Goal: Transaction & Acquisition: Obtain resource

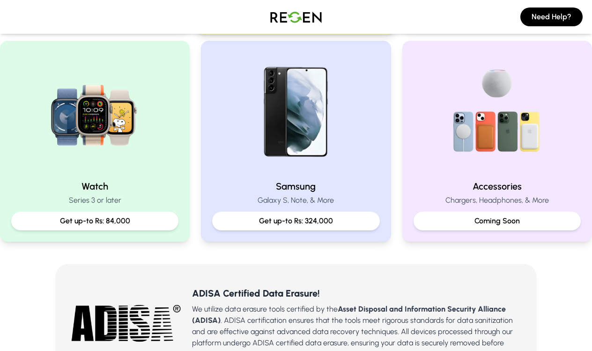
scroll to position [404, 0]
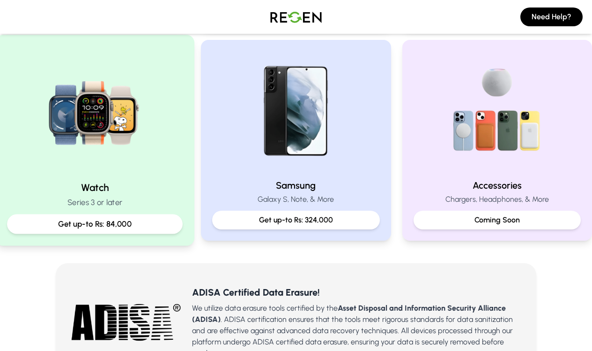
click at [78, 230] on p "Get up-to Rs: 84,000" at bounding box center [95, 224] width 160 height 12
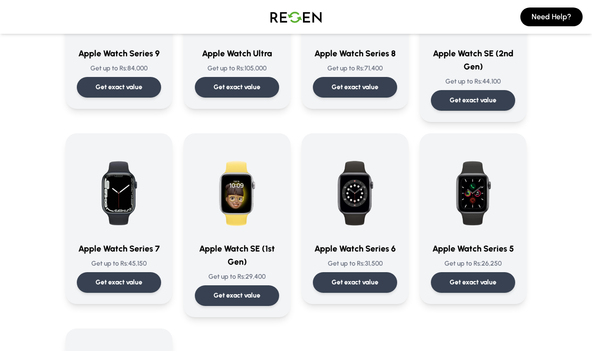
scroll to position [169, 0]
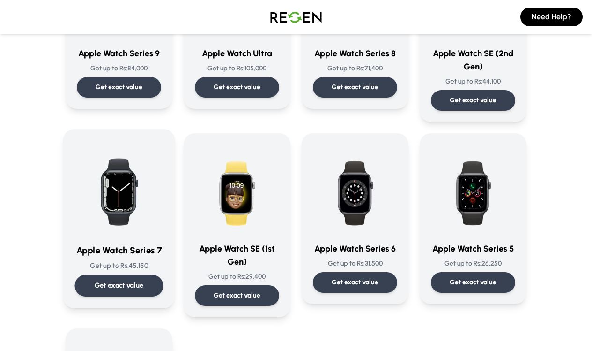
click at [121, 288] on p "Get exact value" at bounding box center [119, 285] width 49 height 10
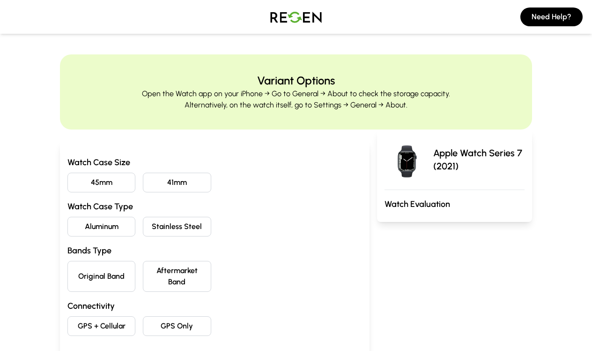
click at [110, 183] on button "45mm" at bounding box center [101, 182] width 68 height 20
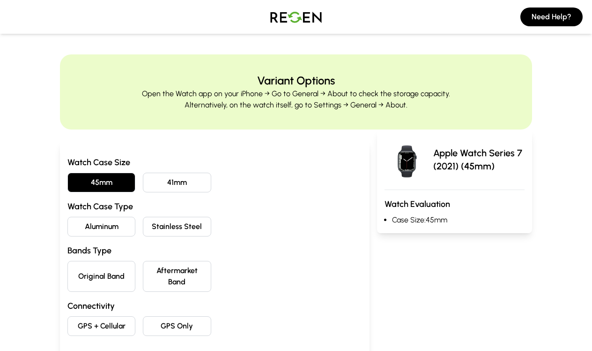
click at [109, 228] on button "Aluminum" at bounding box center [101, 227] width 68 height 20
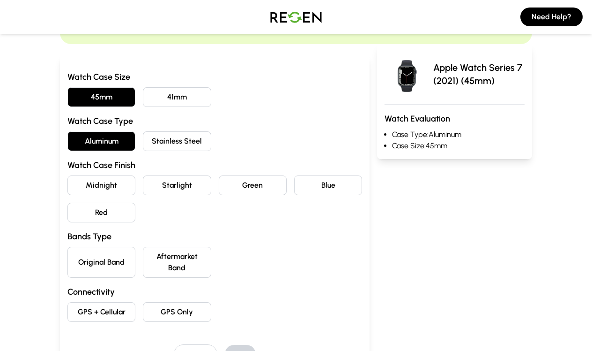
scroll to position [86, 0]
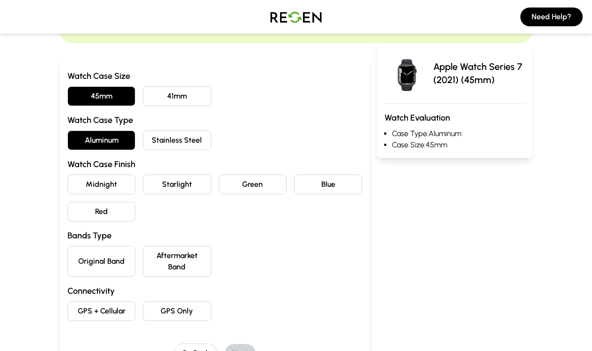
click at [118, 189] on button "Midnight" at bounding box center [101, 184] width 68 height 20
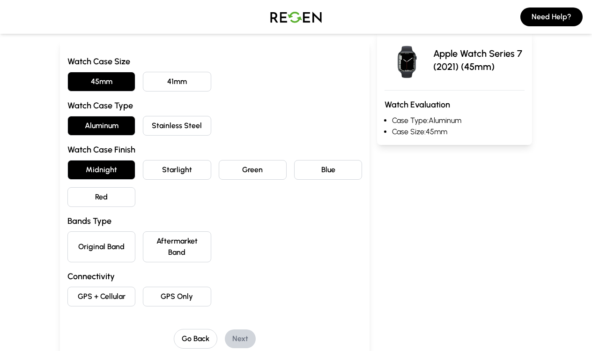
scroll to position [115, 0]
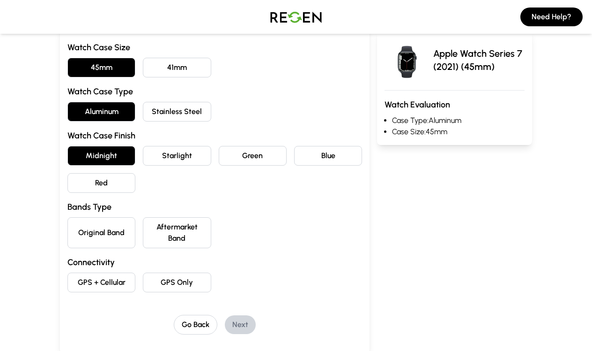
click at [178, 231] on button "Aftermarket Band" at bounding box center [177, 232] width 68 height 31
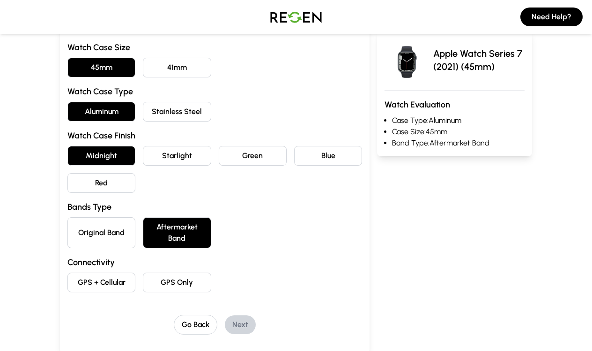
click at [170, 276] on button "GPS Only" at bounding box center [177, 282] width 68 height 20
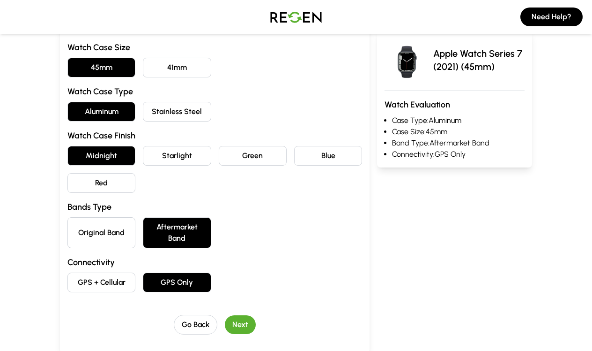
click at [248, 321] on button "Next" at bounding box center [240, 324] width 31 height 19
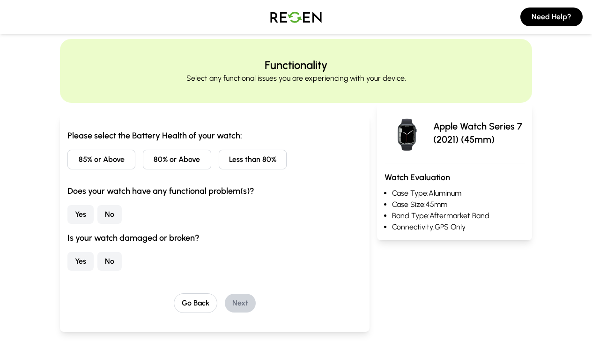
scroll to position [0, 0]
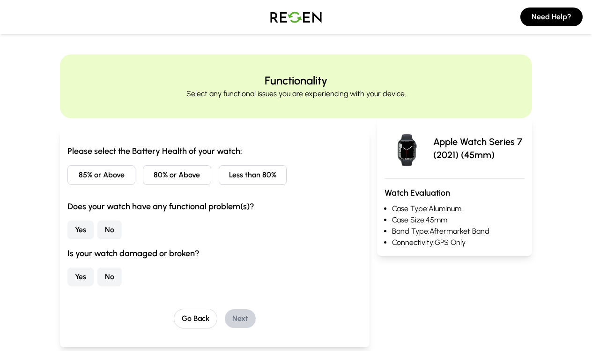
click at [112, 175] on button "85% or Above" at bounding box center [101, 175] width 68 height 20
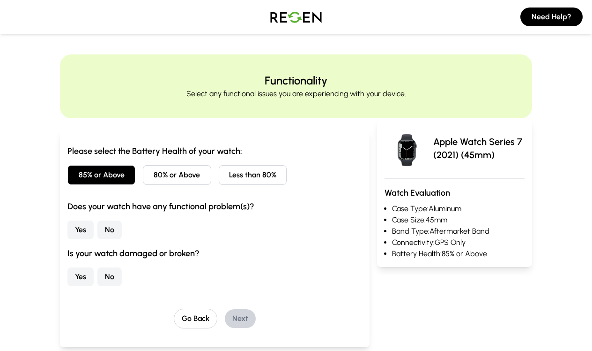
click at [112, 227] on button "No" at bounding box center [109, 229] width 24 height 19
click at [111, 277] on button "No" at bounding box center [109, 276] width 24 height 19
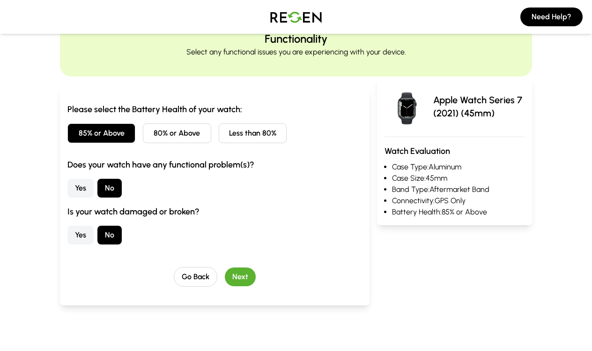
scroll to position [50, 0]
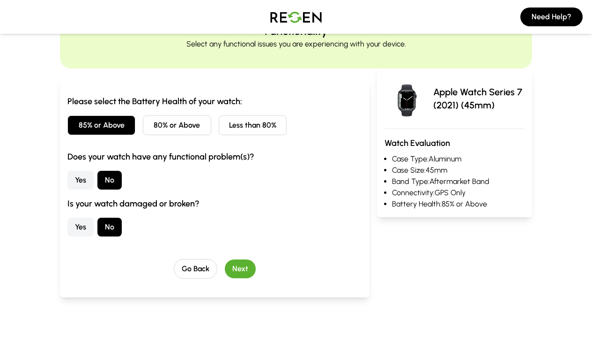
click at [249, 268] on button "Next" at bounding box center [240, 268] width 31 height 19
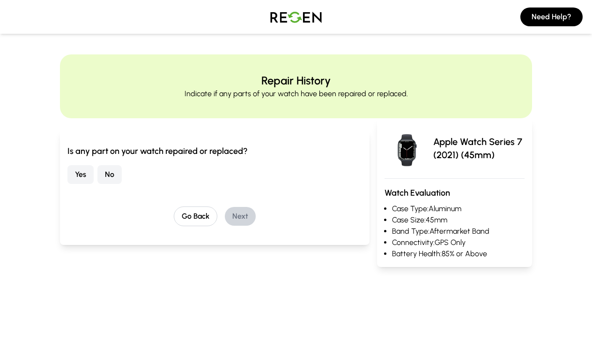
click at [111, 176] on button "No" at bounding box center [109, 174] width 24 height 19
click at [231, 210] on button "Next" at bounding box center [240, 216] width 31 height 19
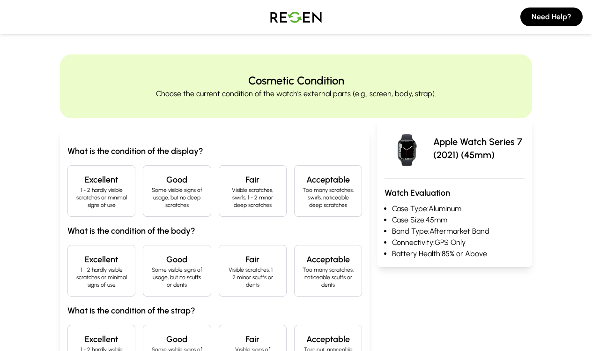
click at [112, 182] on h4 "Excellent" at bounding box center [101, 179] width 52 height 13
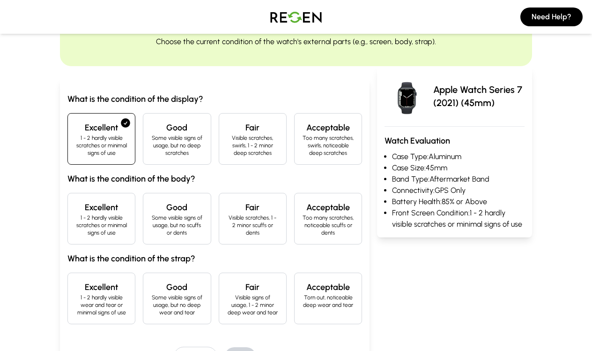
scroll to position [57, 0]
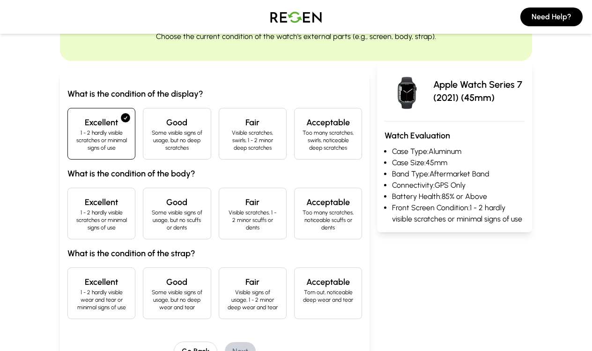
click at [103, 217] on p "1 - 2 hardly visible scratches or minimal signs of use" at bounding box center [101, 220] width 52 height 22
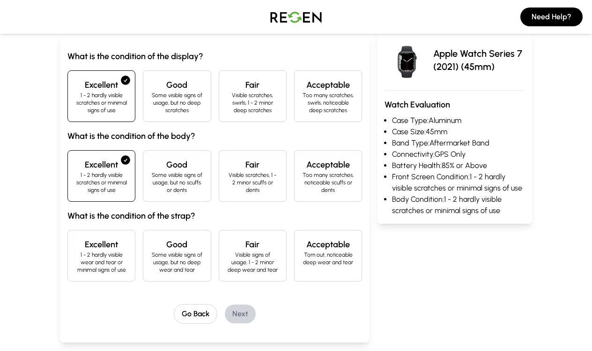
scroll to position [106, 0]
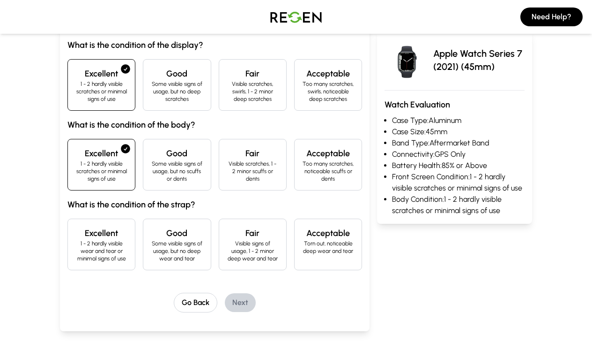
click at [98, 255] on p "1 - 2 hardly visible wear and tear or minimal signs of use" at bounding box center [101, 251] width 52 height 22
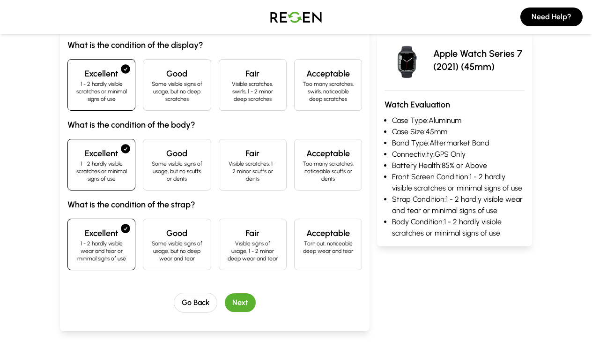
click at [247, 305] on button "Next" at bounding box center [240, 302] width 31 height 19
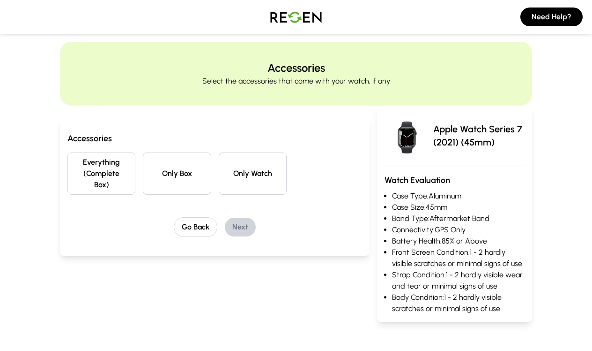
scroll to position [0, 0]
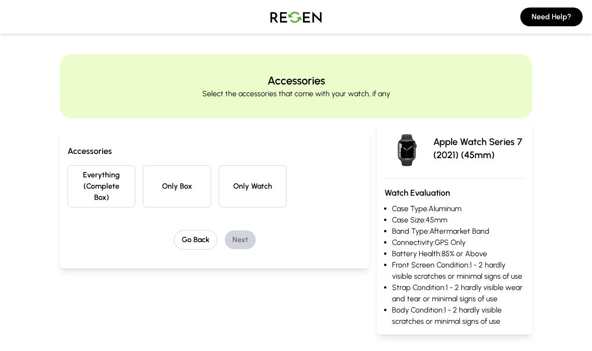
click at [244, 187] on button "Only Watch" at bounding box center [253, 186] width 68 height 42
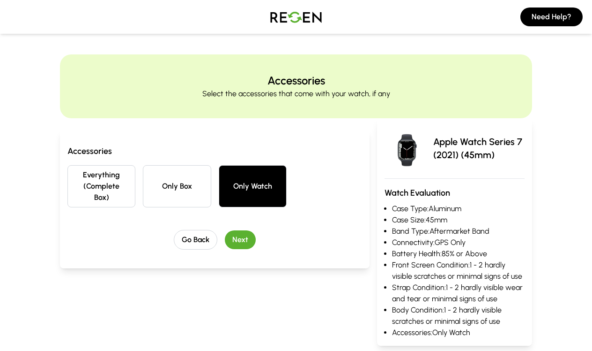
click at [239, 244] on button "Next" at bounding box center [240, 239] width 31 height 19
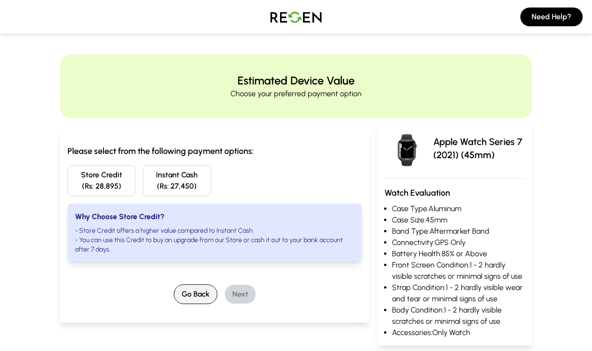
click at [195, 300] on button "Go Back" at bounding box center [196, 294] width 44 height 20
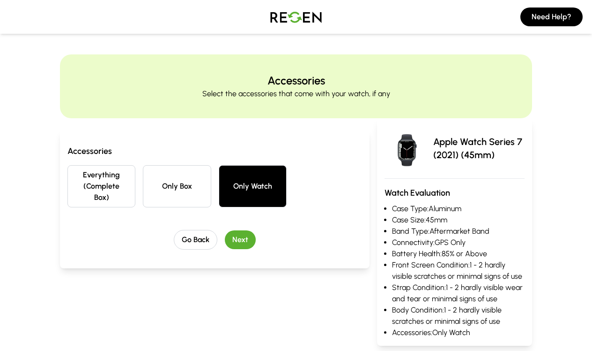
click at [177, 185] on button "Only Box" at bounding box center [177, 186] width 68 height 42
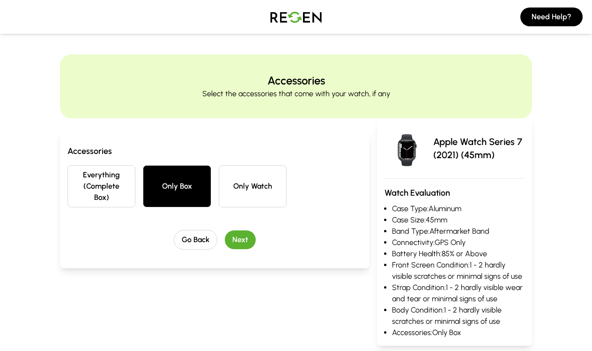
click at [232, 235] on button "Next" at bounding box center [240, 239] width 31 height 19
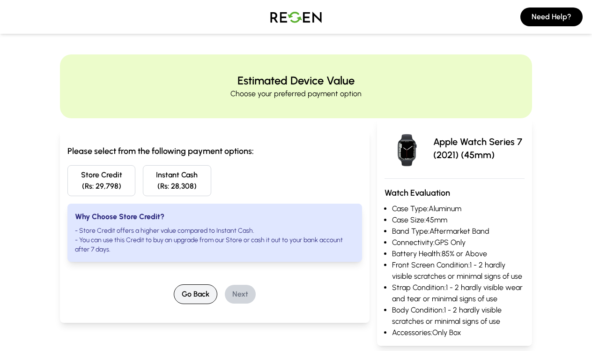
click at [194, 294] on button "Go Back" at bounding box center [196, 294] width 44 height 20
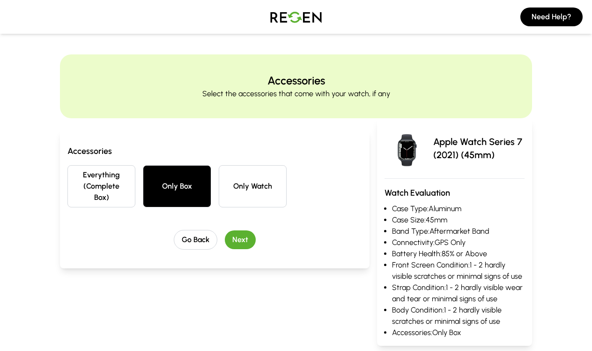
click at [122, 189] on button "Everything (Complete Box)" at bounding box center [101, 186] width 68 height 42
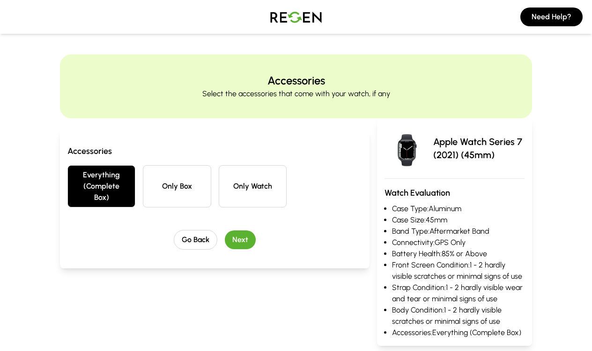
click at [235, 241] on button "Next" at bounding box center [240, 239] width 31 height 19
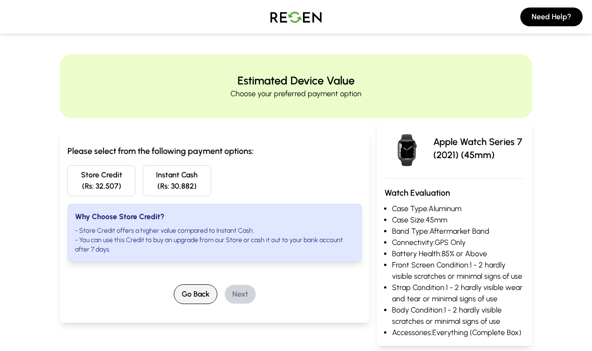
click at [195, 299] on button "Go Back" at bounding box center [196, 294] width 44 height 20
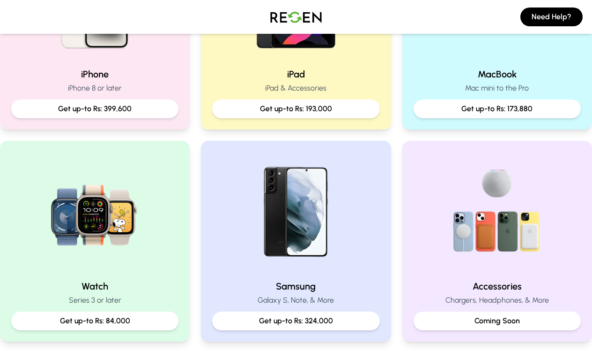
scroll to position [315, 0]
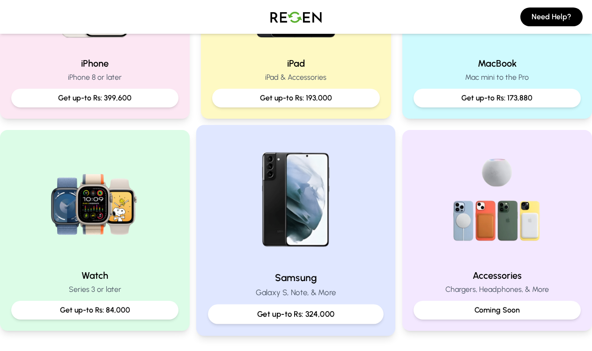
click at [261, 217] on img at bounding box center [296, 200] width 126 height 126
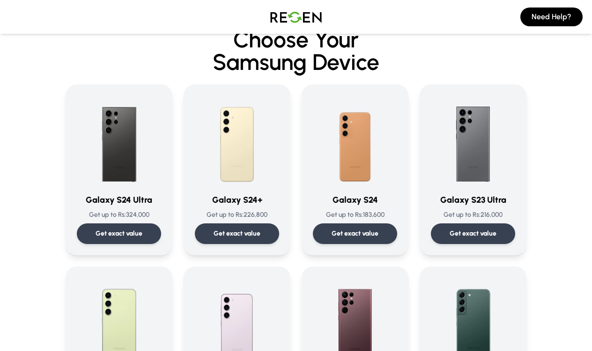
scroll to position [24, 0]
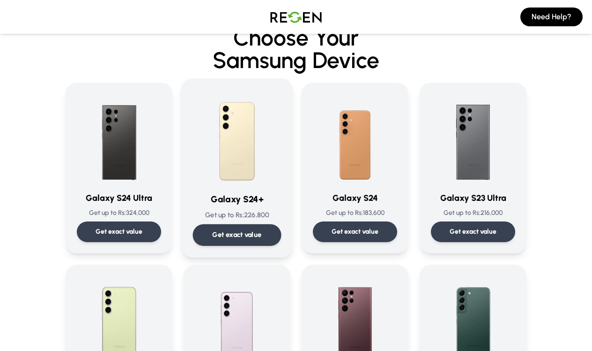
click at [247, 240] on div "Get exact value" at bounding box center [237, 235] width 89 height 22
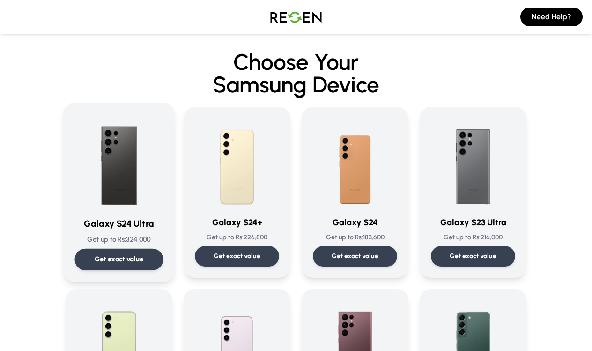
click at [106, 257] on p "Get exact value" at bounding box center [119, 259] width 49 height 10
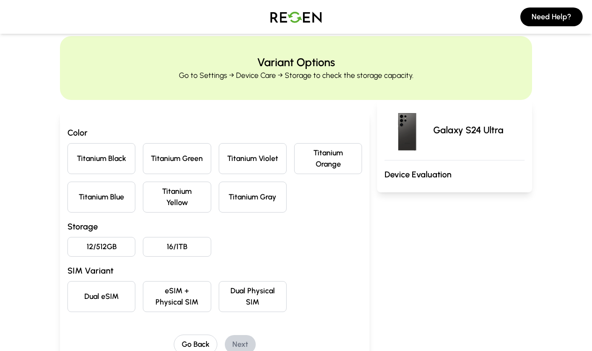
scroll to position [21, 0]
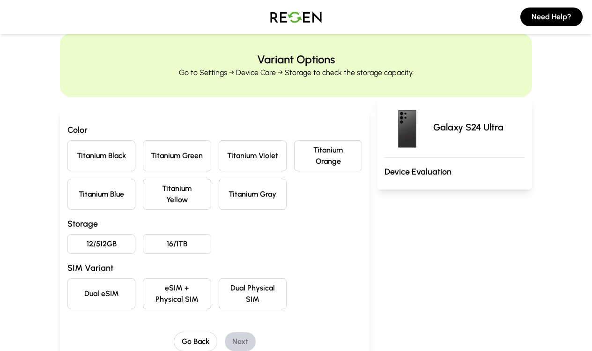
click at [230, 192] on button "Titanium Gray" at bounding box center [253, 194] width 68 height 31
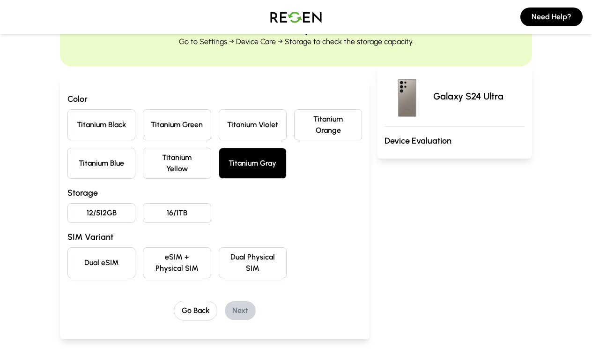
scroll to position [54, 0]
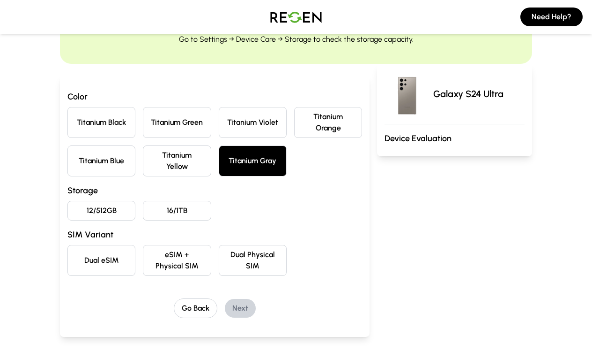
click at [118, 211] on button "12/512GB" at bounding box center [101, 211] width 68 height 20
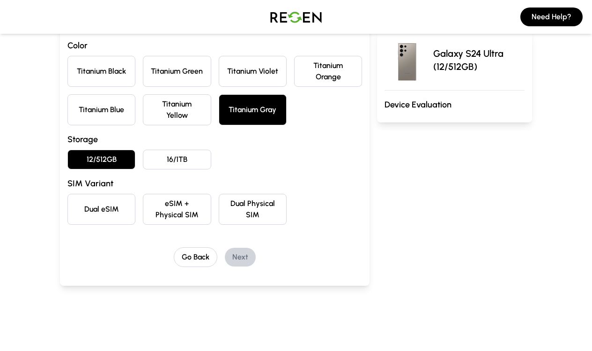
scroll to position [113, 0]
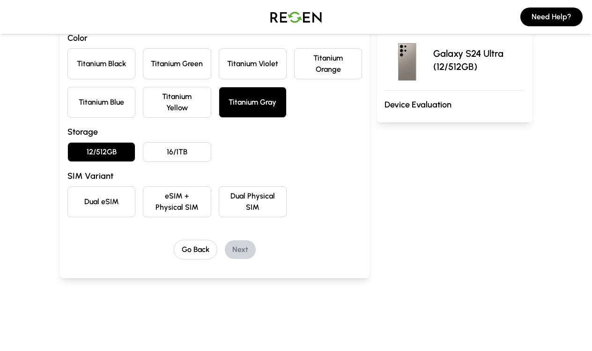
click at [116, 206] on button "Dual eSIM" at bounding box center [101, 201] width 68 height 31
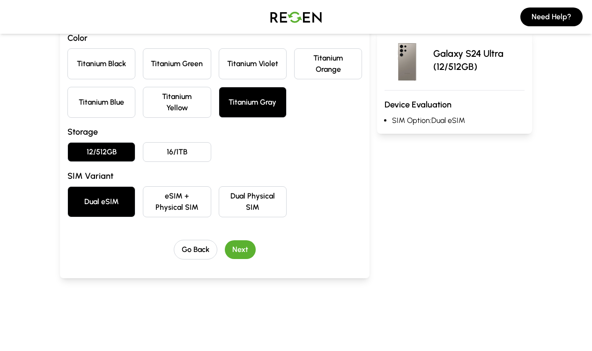
click at [185, 202] on button "eSIM + Physical SIM" at bounding box center [177, 201] width 68 height 31
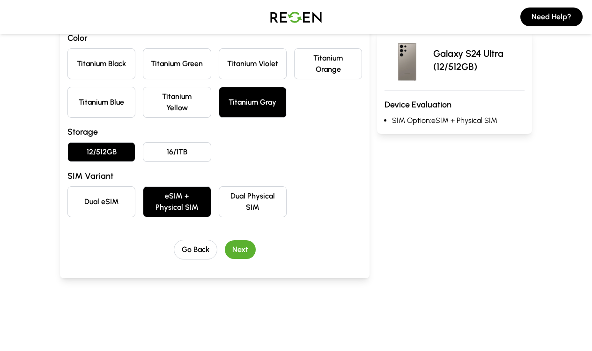
click at [235, 248] on button "Next" at bounding box center [240, 249] width 31 height 19
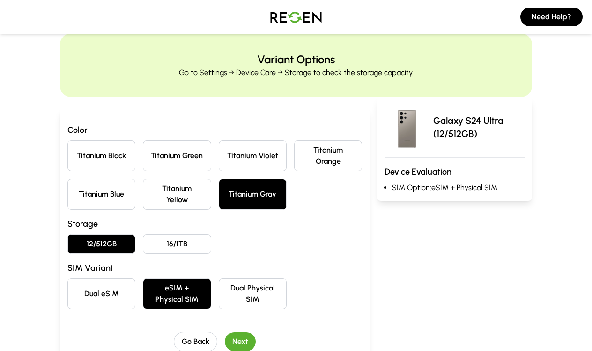
scroll to position [0, 0]
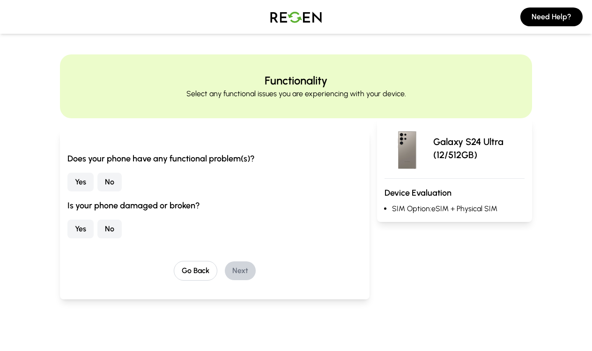
click at [107, 187] on button "No" at bounding box center [109, 181] width 24 height 19
click at [108, 230] on button "No" at bounding box center [109, 228] width 24 height 19
click at [237, 271] on button "Next" at bounding box center [240, 270] width 31 height 19
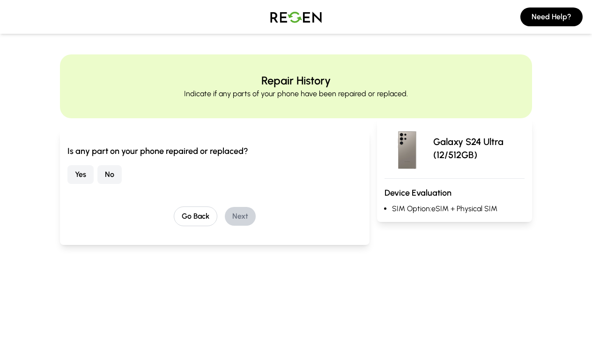
click at [116, 179] on button "No" at bounding box center [109, 174] width 24 height 19
click at [245, 217] on button "Next" at bounding box center [240, 216] width 31 height 19
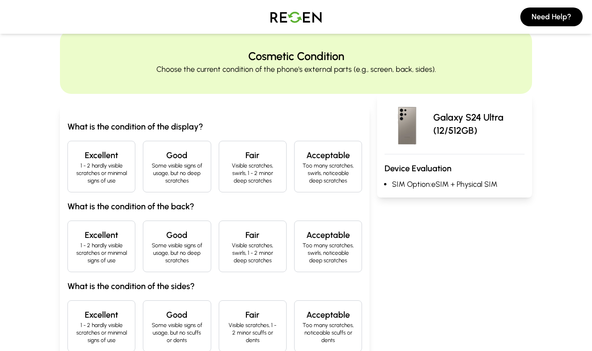
scroll to position [46, 0]
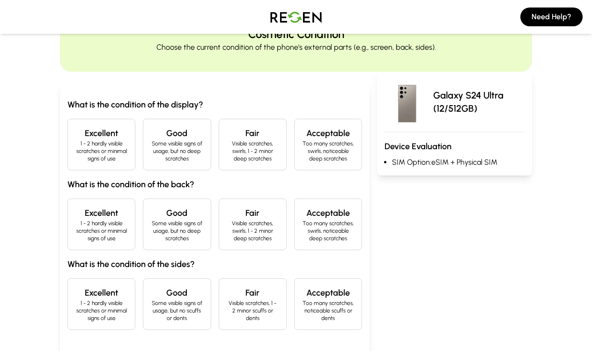
click at [90, 159] on p "1 - 2 hardly visible scratches or minimal signs of use" at bounding box center [101, 151] width 52 height 22
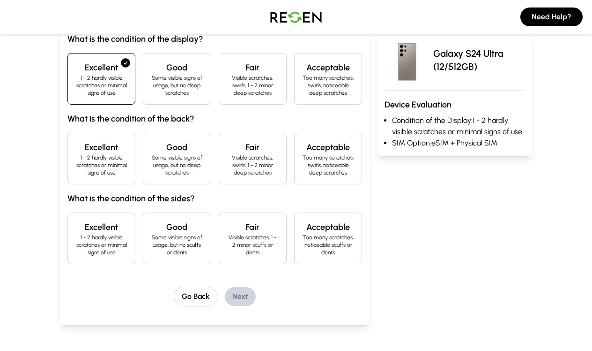
scroll to position [123, 0]
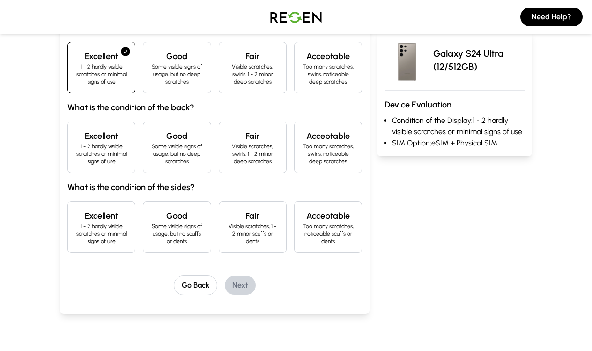
click at [90, 159] on p "1 - 2 hardly visible scratches or minimal signs of use" at bounding box center [101, 153] width 52 height 22
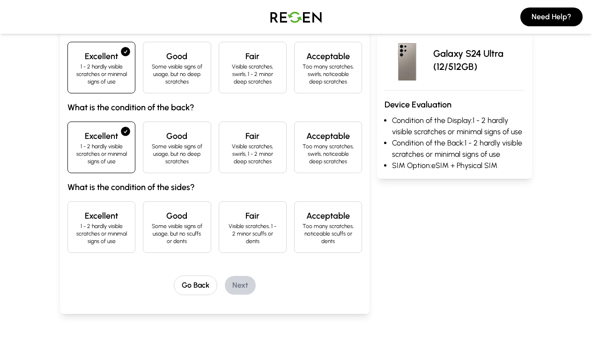
click at [100, 218] on h4 "Excellent" at bounding box center [101, 215] width 52 height 13
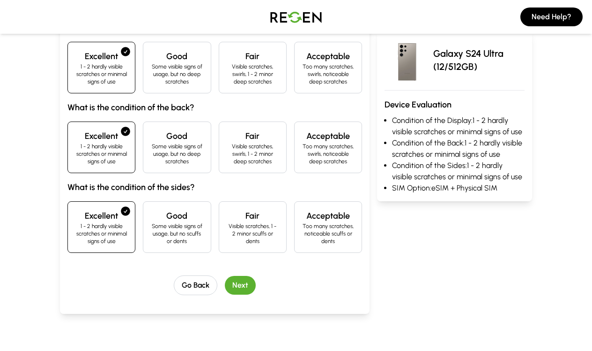
click at [234, 285] on button "Next" at bounding box center [240, 285] width 31 height 19
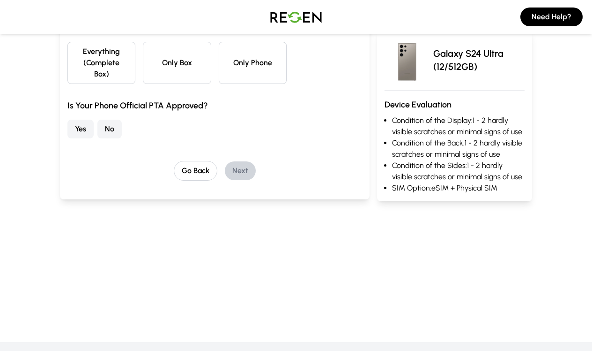
scroll to position [0, 0]
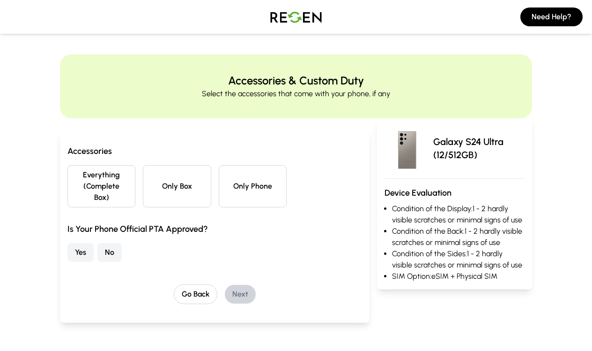
click at [240, 202] on button "Only Phone" at bounding box center [253, 186] width 68 height 42
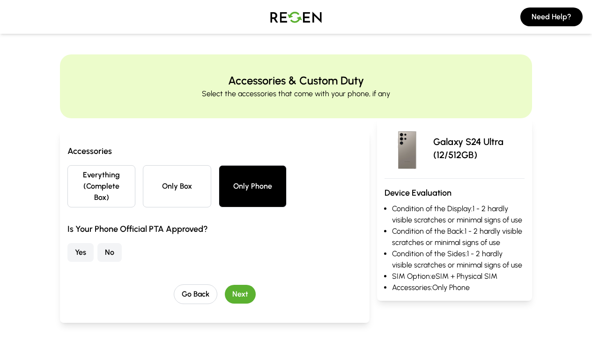
click at [115, 258] on button "No" at bounding box center [109, 252] width 24 height 19
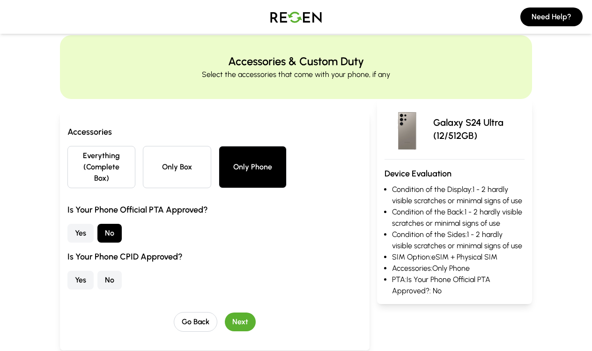
scroll to position [37, 0]
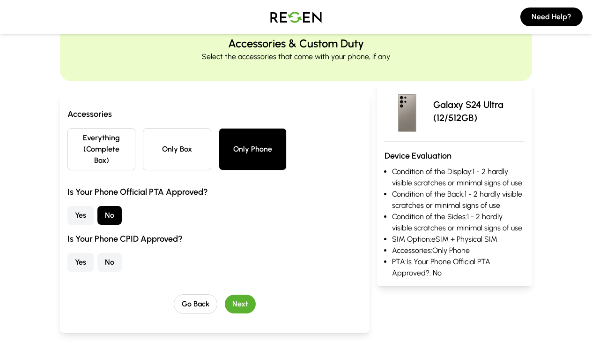
click at [109, 260] on button "No" at bounding box center [109, 262] width 24 height 19
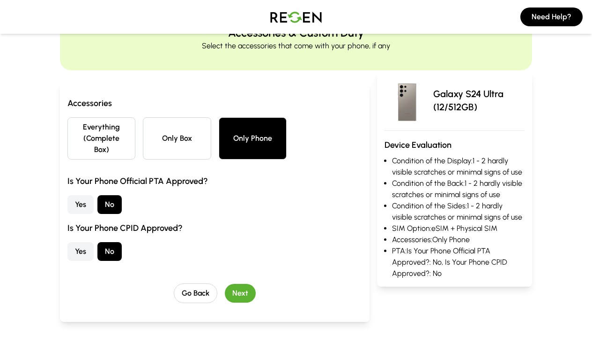
scroll to position [52, 0]
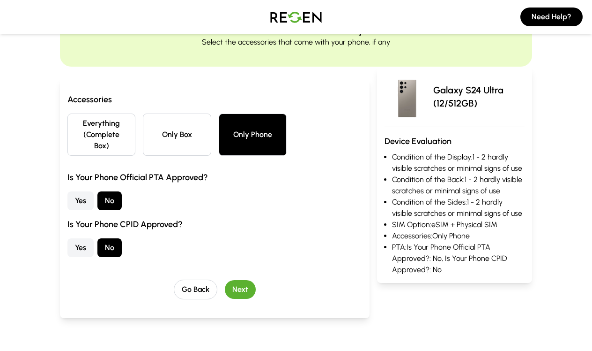
click at [243, 290] on button "Next" at bounding box center [240, 289] width 31 height 19
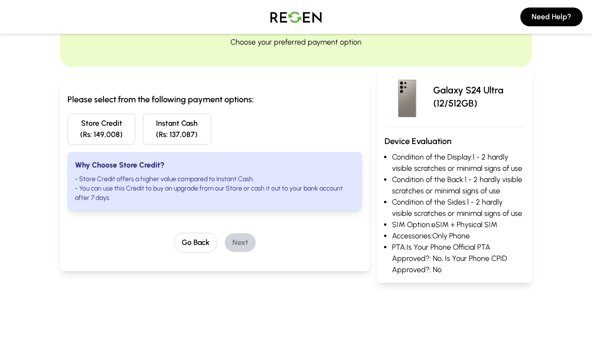
scroll to position [0, 0]
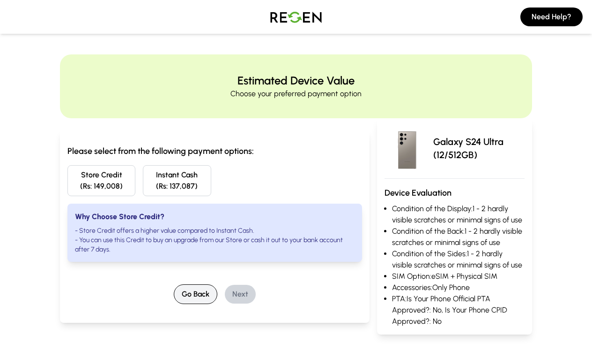
click at [187, 291] on button "Go Back" at bounding box center [196, 294] width 44 height 20
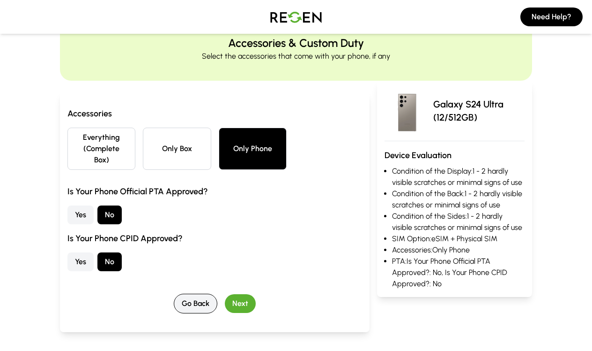
scroll to position [54, 0]
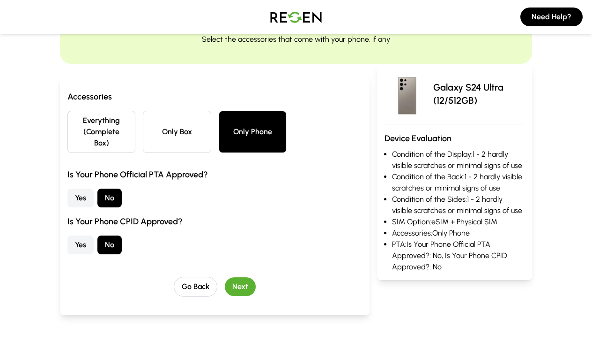
click at [88, 248] on button "Yes" at bounding box center [80, 244] width 26 height 19
click at [239, 281] on button "Next" at bounding box center [240, 286] width 31 height 19
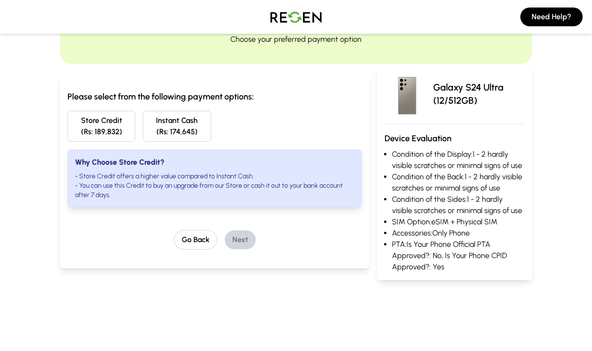
scroll to position [0, 0]
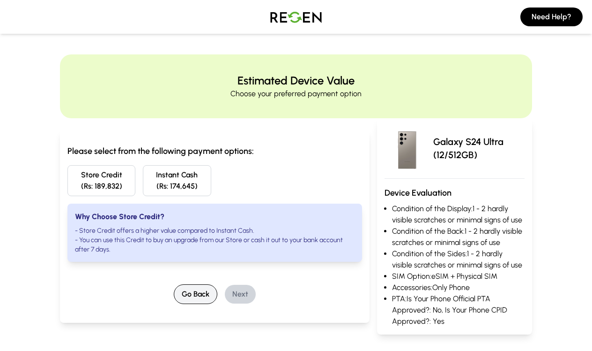
click at [193, 299] on button "Go Back" at bounding box center [196, 294] width 44 height 20
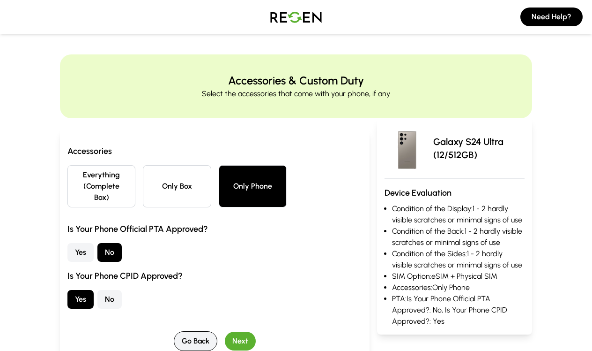
click at [184, 340] on button "Go Back" at bounding box center [196, 341] width 44 height 20
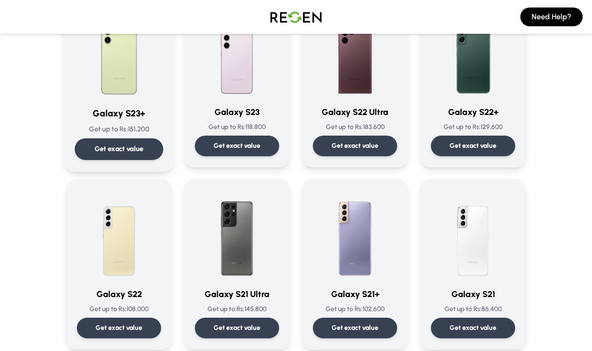
scroll to position [298, 0]
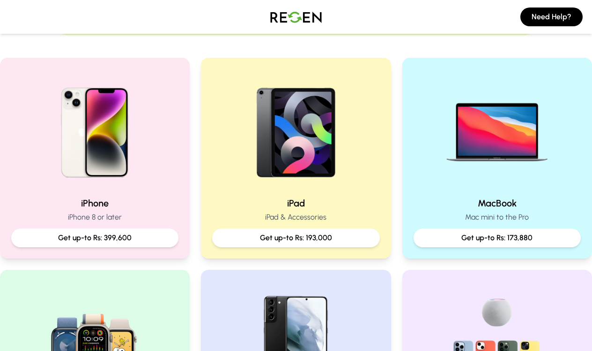
scroll to position [176, 0]
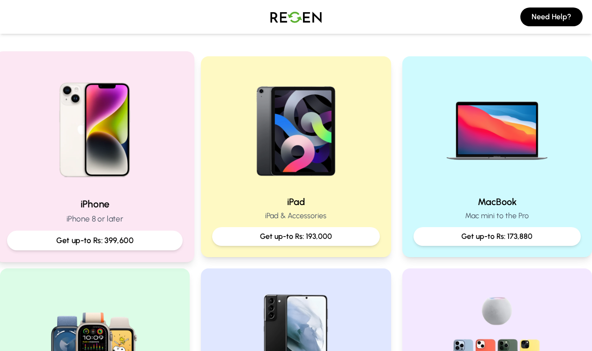
click at [106, 201] on h2 "iPhone" at bounding box center [95, 204] width 176 height 14
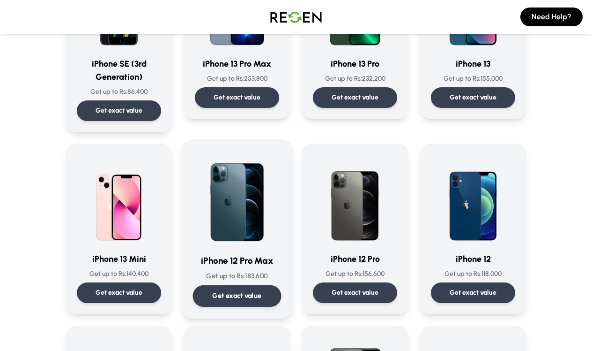
scroll to position [523, 0]
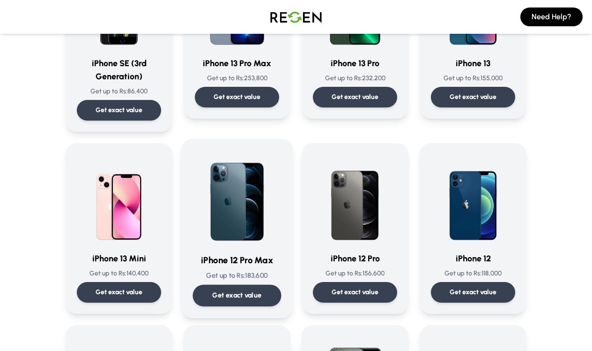
click at [238, 215] on img at bounding box center [237, 197] width 89 height 95
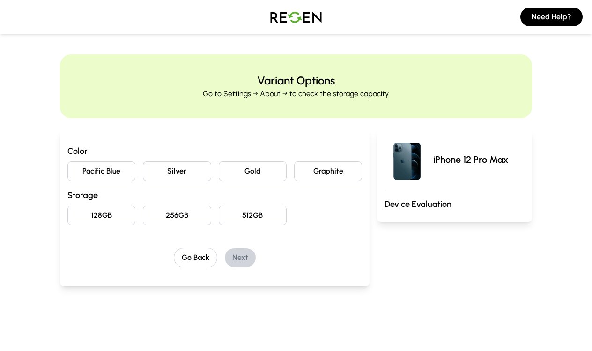
click at [113, 170] on button "Pacific Blue" at bounding box center [101, 171] width 68 height 20
click at [115, 214] on button "128GB" at bounding box center [101, 215] width 68 height 20
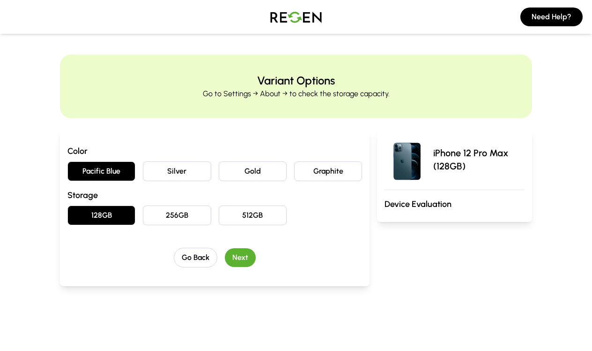
click at [237, 255] on button "Next" at bounding box center [240, 257] width 31 height 19
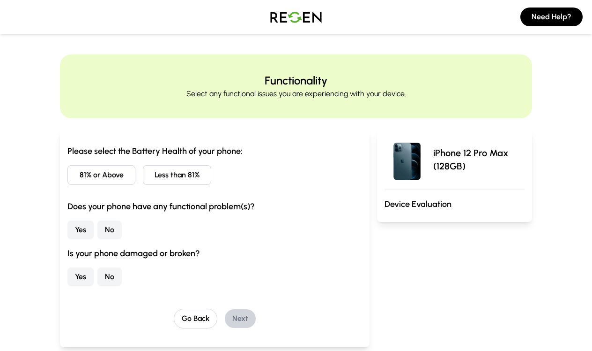
click at [157, 176] on button "Less than 81%" at bounding box center [177, 175] width 68 height 20
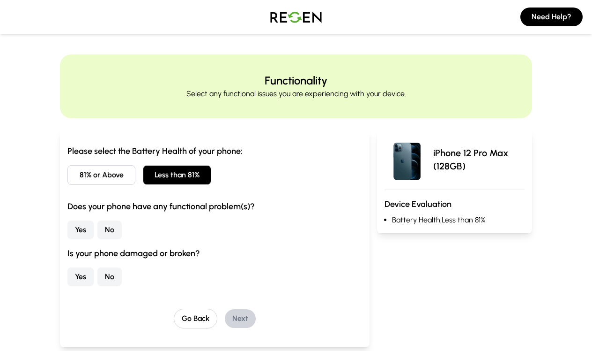
click at [105, 223] on button "No" at bounding box center [109, 229] width 24 height 19
click at [111, 285] on button "No" at bounding box center [109, 276] width 24 height 19
click at [229, 321] on button "Next" at bounding box center [240, 318] width 31 height 19
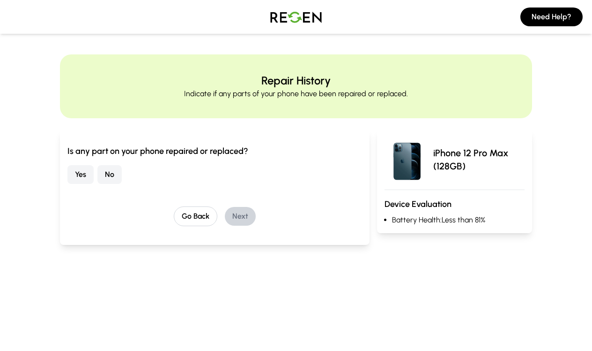
click at [81, 171] on button "Yes" at bounding box center [80, 174] width 26 height 19
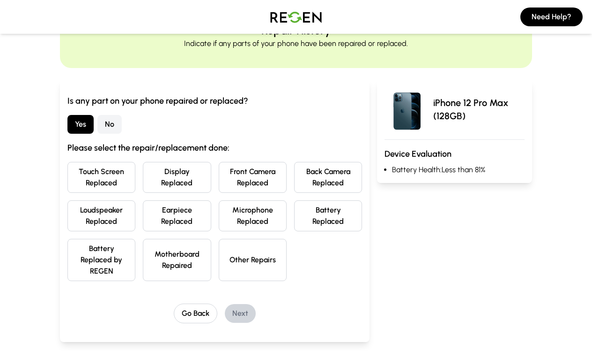
scroll to position [51, 0]
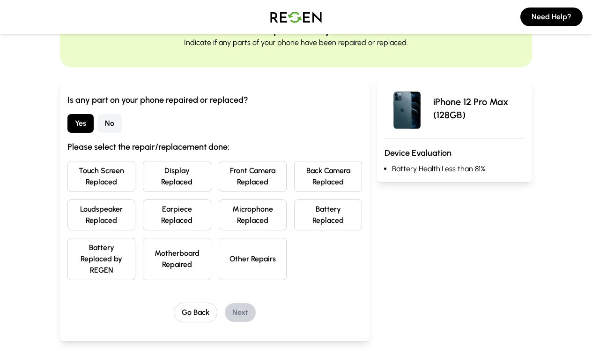
click at [238, 270] on button "Other Repairs" at bounding box center [253, 259] width 68 height 42
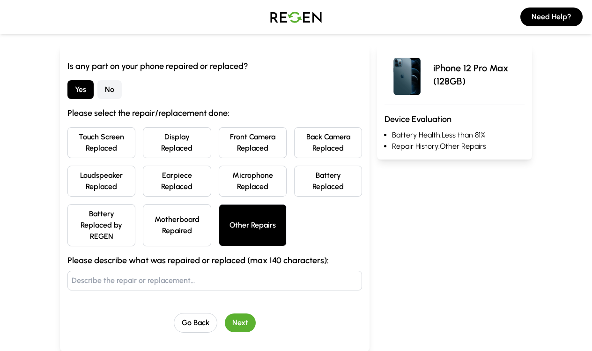
scroll to position [88, 0]
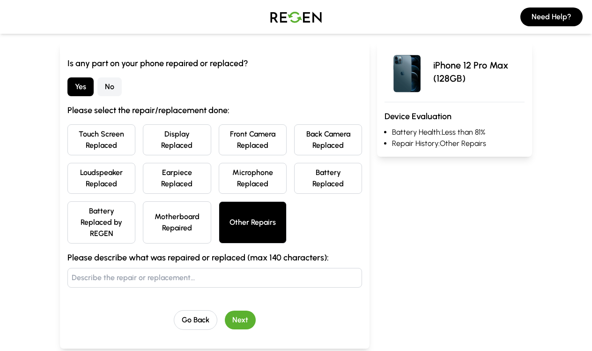
click at [183, 146] on button "Display Replaced" at bounding box center [177, 139] width 68 height 31
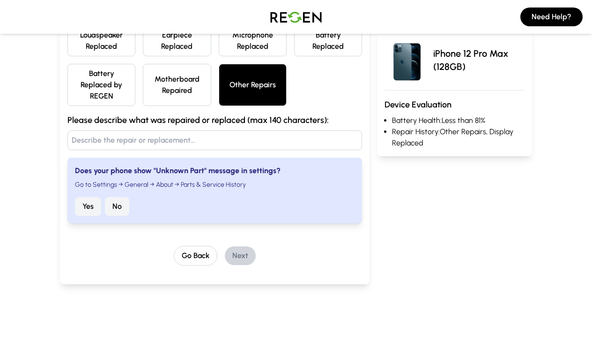
scroll to position [239, 0]
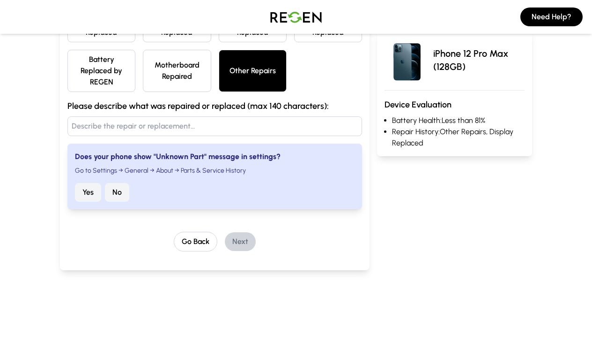
click at [83, 195] on button "Yes" at bounding box center [88, 192] width 26 height 19
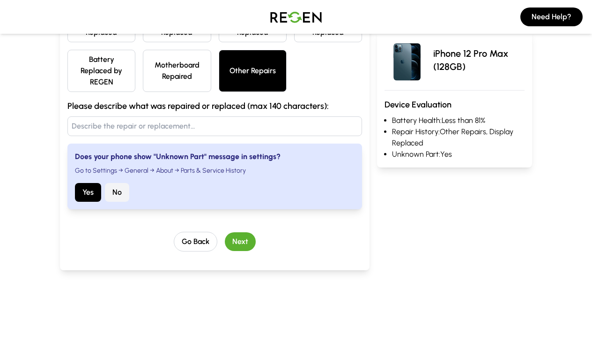
click at [243, 245] on button "Next" at bounding box center [240, 241] width 31 height 19
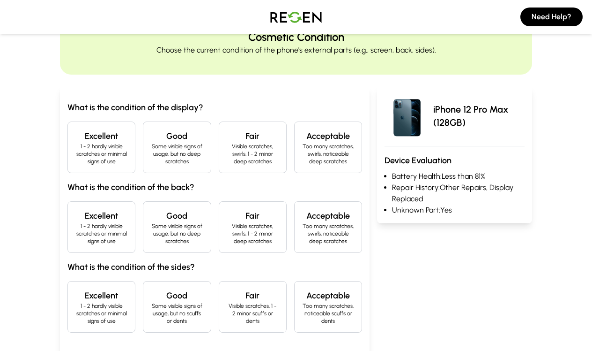
scroll to position [48, 0]
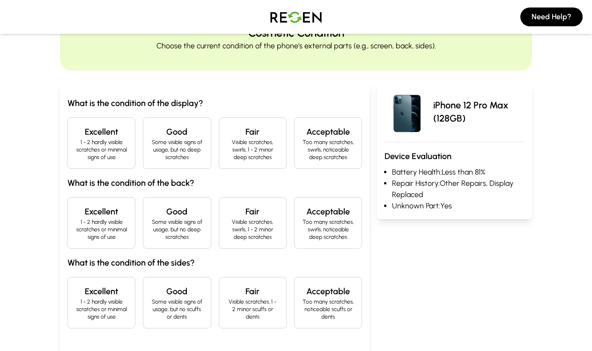
click at [117, 233] on p "1 - 2 hardly visible scratches or minimal signs of use" at bounding box center [101, 229] width 52 height 22
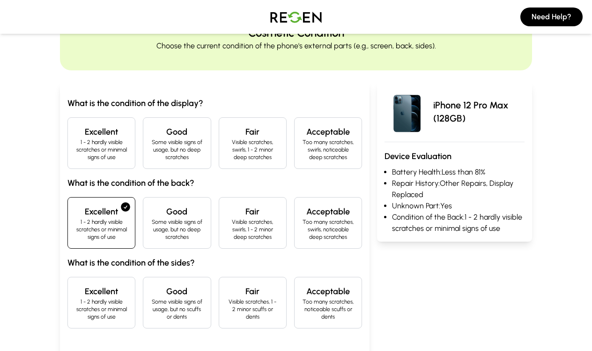
click at [160, 151] on p "Some visible signs of usage, but no deep scratches" at bounding box center [177, 149] width 52 height 22
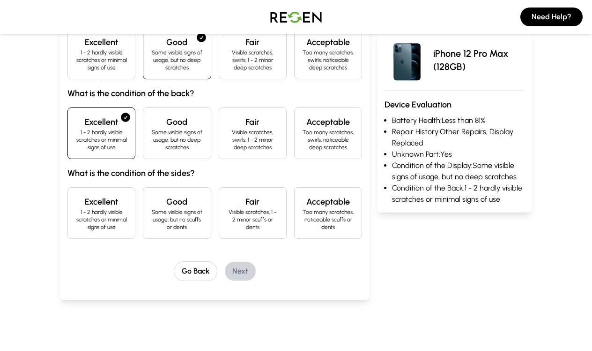
scroll to position [140, 0]
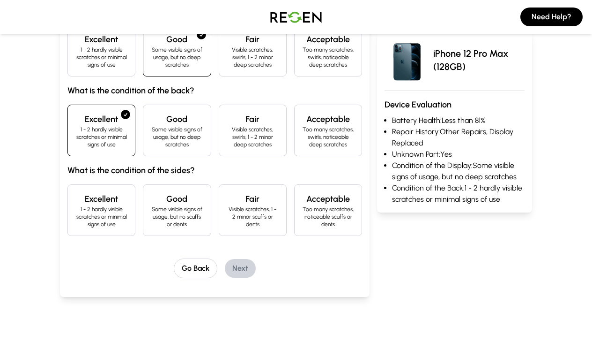
click at [122, 223] on p "1 - 2 hardly visible scratches or minimal signs of use" at bounding box center [101, 216] width 52 height 22
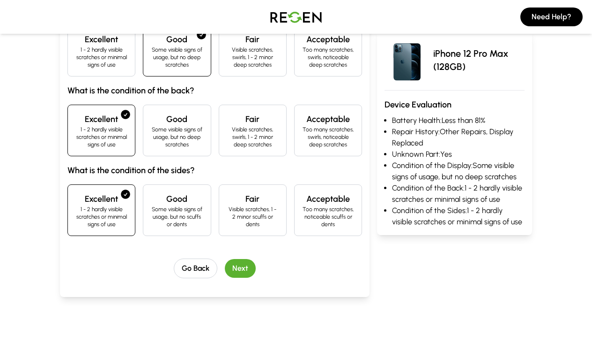
click at [100, 73] on div "Excellent 1 - 2 hardly visible scratches or minimal signs of use" at bounding box center [101, 51] width 68 height 52
click at [176, 204] on h4 "Good" at bounding box center [177, 198] width 52 height 13
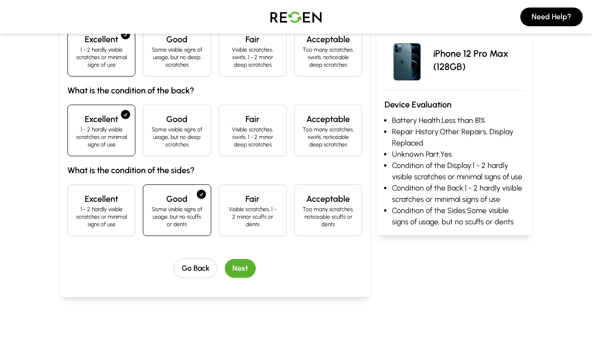
click at [232, 270] on button "Next" at bounding box center [240, 268] width 31 height 19
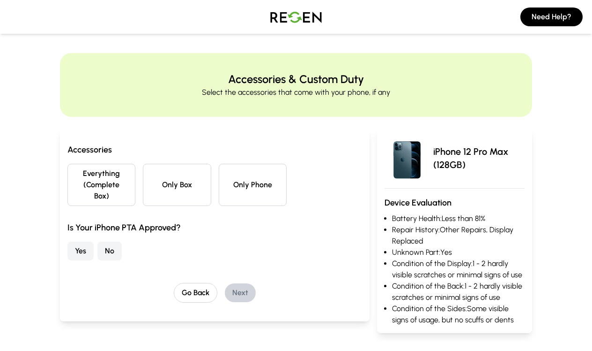
scroll to position [0, 0]
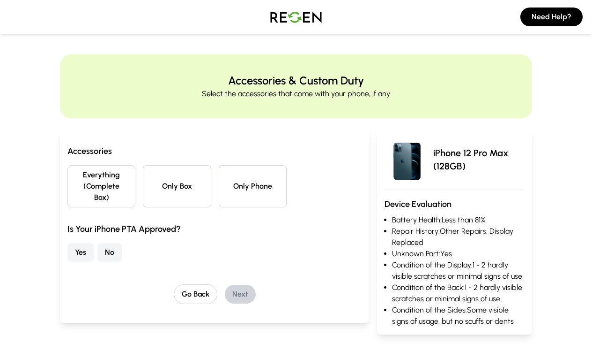
click at [237, 190] on button "Only Phone" at bounding box center [253, 186] width 68 height 42
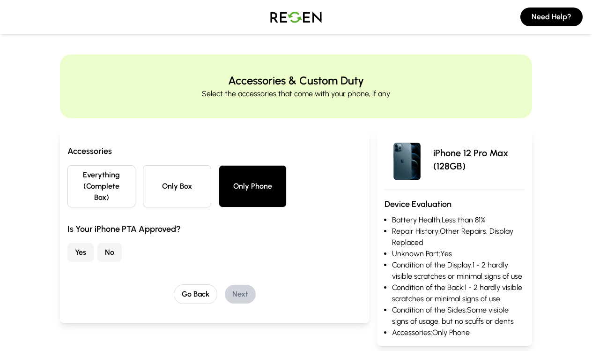
click at [84, 258] on button "Yes" at bounding box center [80, 252] width 26 height 19
click at [239, 291] on button "Next" at bounding box center [240, 294] width 31 height 19
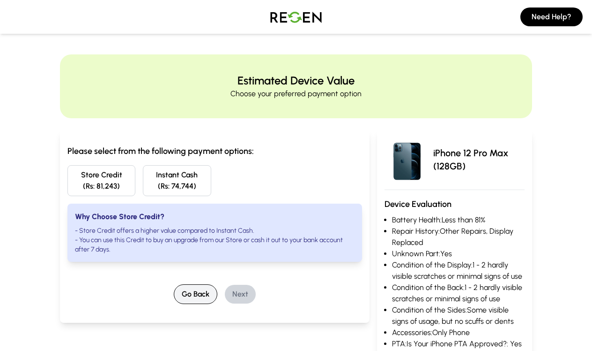
click at [187, 292] on button "Go Back" at bounding box center [196, 294] width 44 height 20
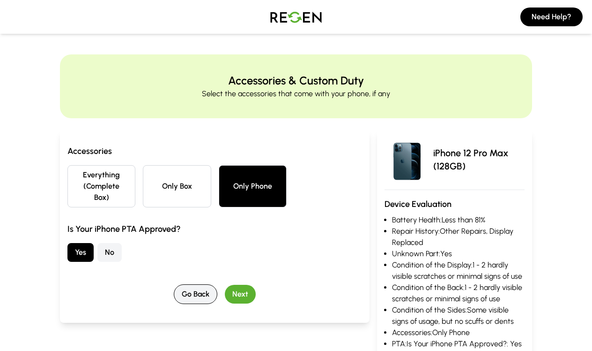
click at [187, 292] on button "Go Back" at bounding box center [196, 294] width 44 height 20
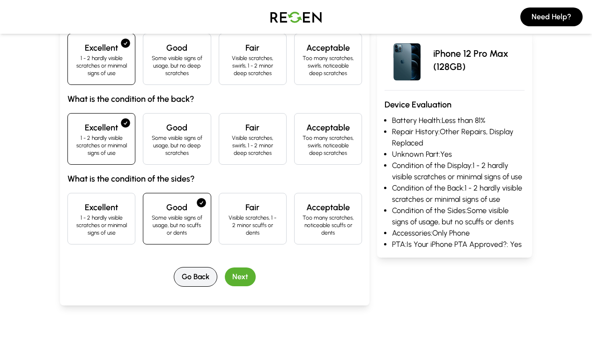
click at [190, 282] on button "Go Back" at bounding box center [196, 277] width 44 height 20
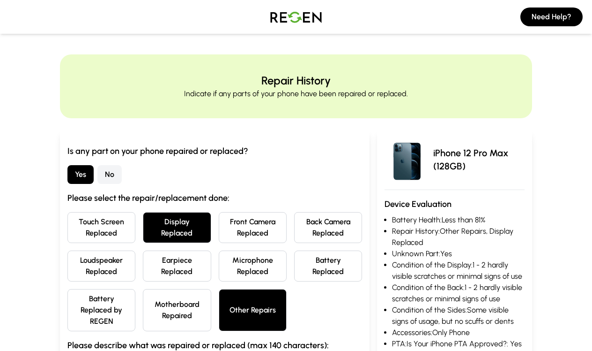
scroll to position [26, 0]
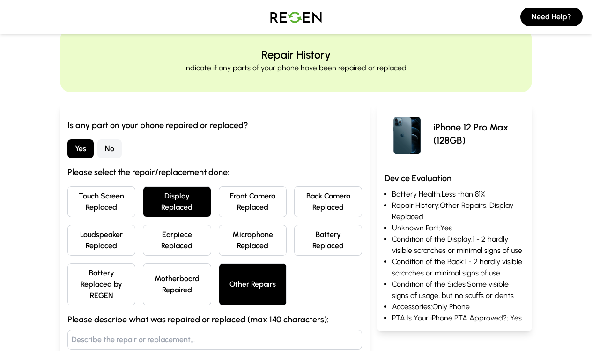
click at [172, 188] on button "Display Replaced" at bounding box center [177, 201] width 68 height 31
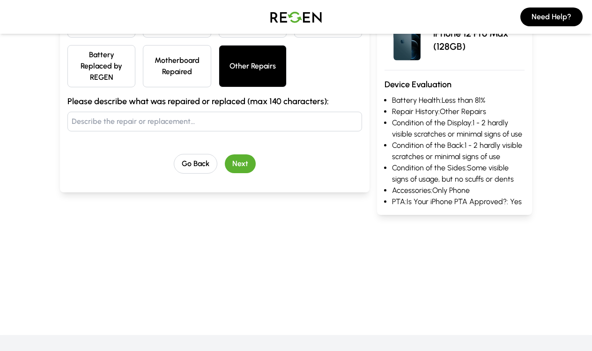
click at [244, 167] on button "Next" at bounding box center [240, 163] width 31 height 19
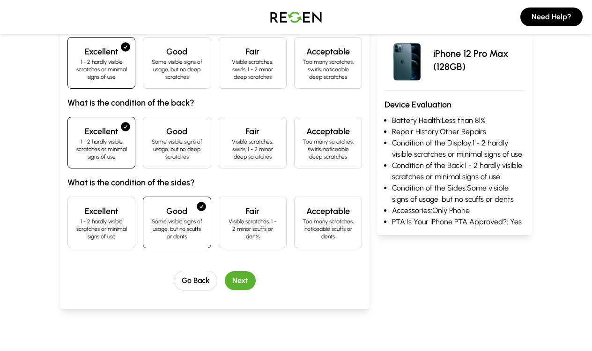
scroll to position [141, 0]
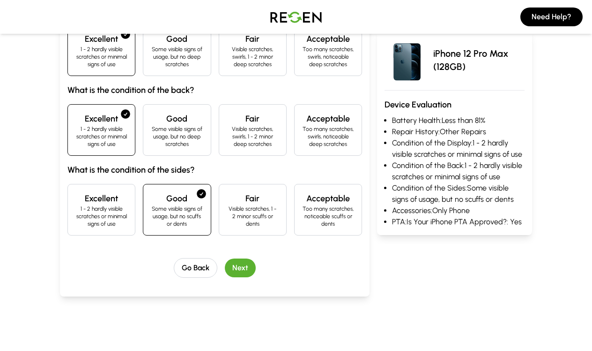
click at [240, 262] on button "Next" at bounding box center [240, 267] width 31 height 19
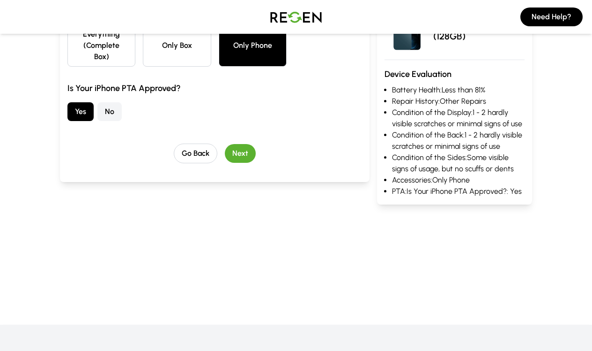
scroll to position [0, 0]
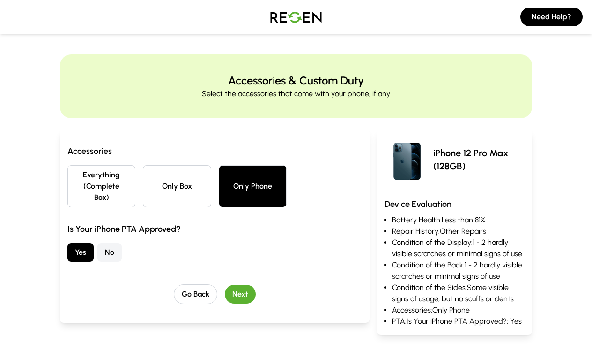
click at [241, 295] on button "Next" at bounding box center [240, 294] width 31 height 19
